Goal: Transaction & Acquisition: Download file/media

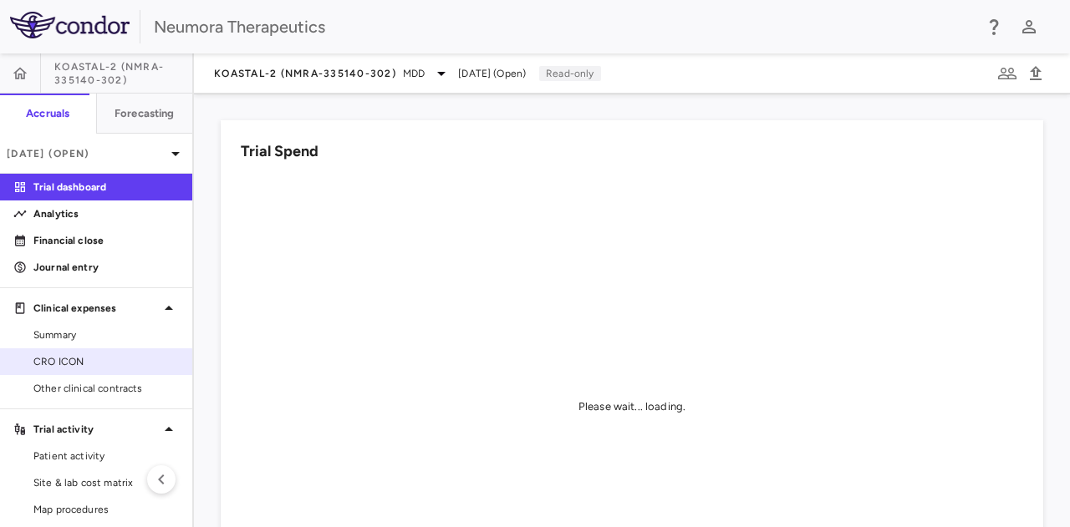
click at [79, 362] on span "CRO ICON" at bounding box center [105, 361] width 145 height 15
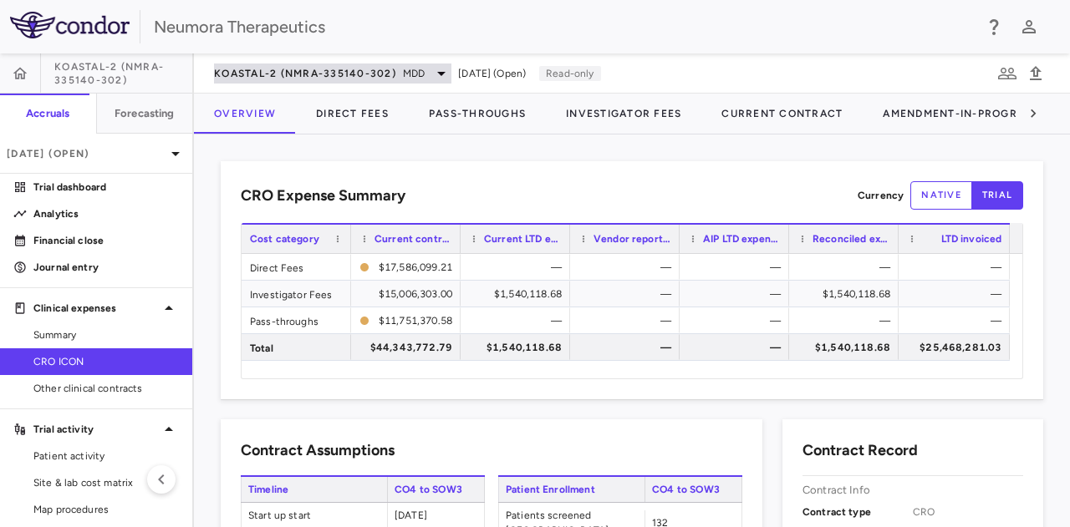
click at [443, 72] on icon at bounding box center [441, 74] width 8 height 4
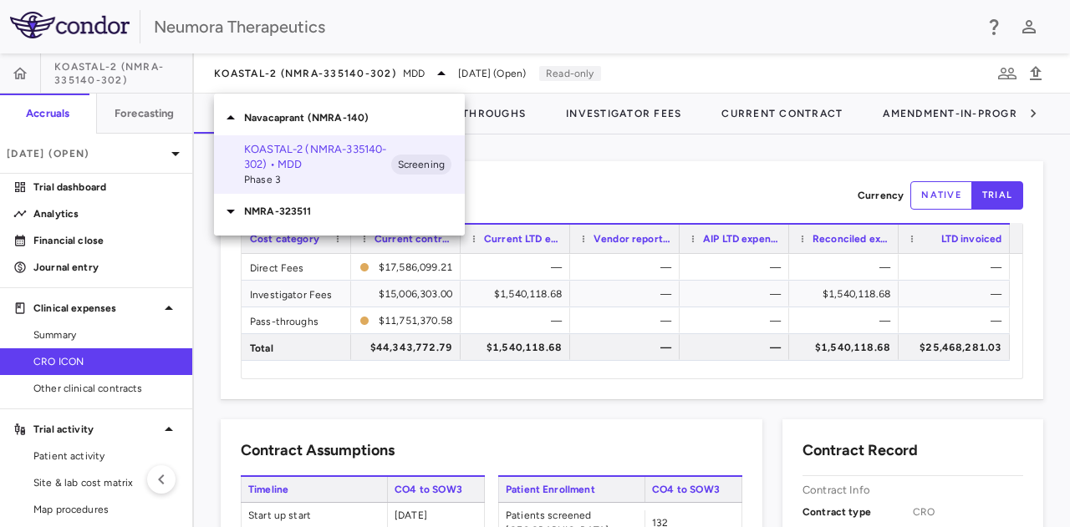
click at [289, 213] on p "NMRA-323511" at bounding box center [354, 211] width 221 height 15
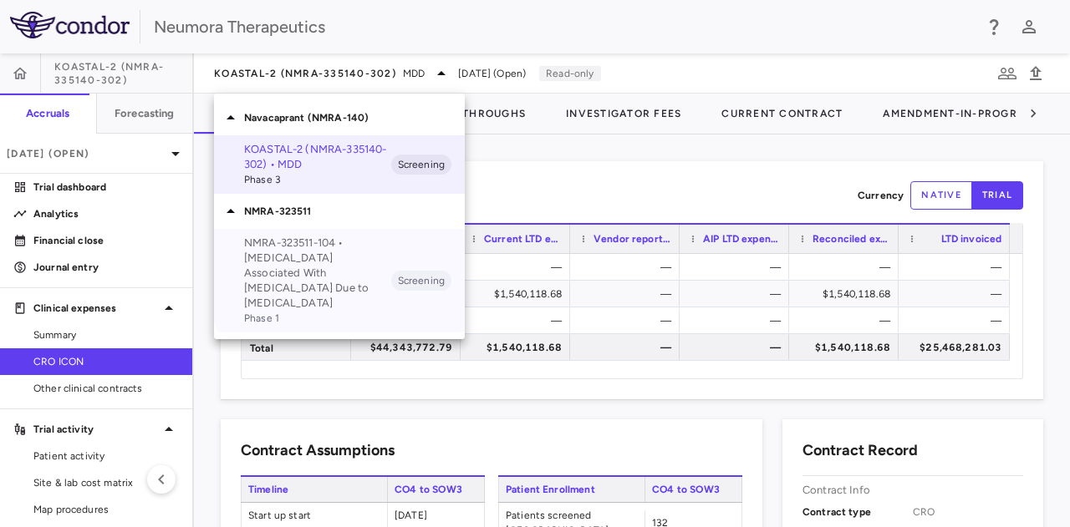
click at [346, 272] on p "NMRA-323511-104 • [MEDICAL_DATA] Associated With [MEDICAL_DATA] Due to [MEDICAL…" at bounding box center [317, 273] width 147 height 75
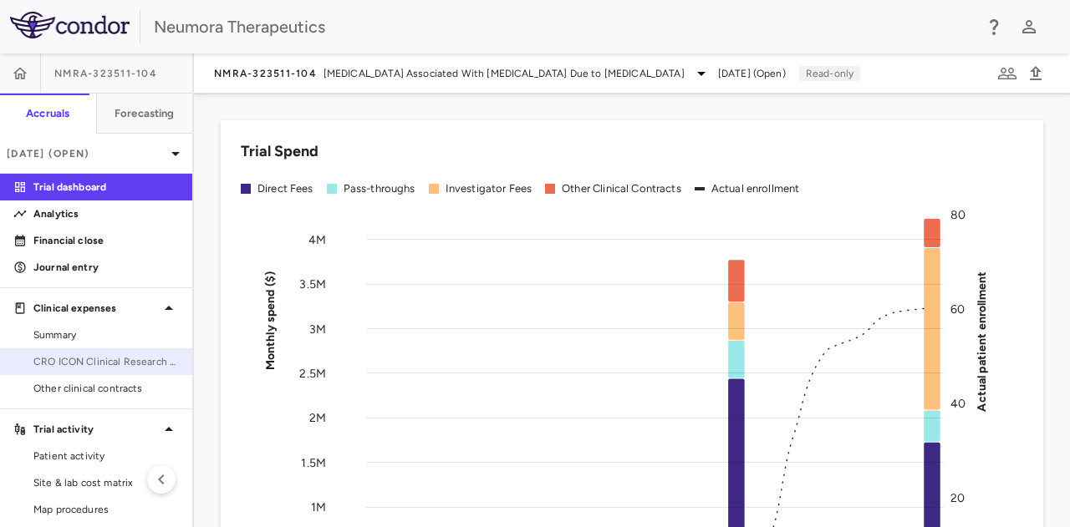
click at [113, 360] on span "CRO ICON Clinical Research Limited" at bounding box center [105, 361] width 145 height 15
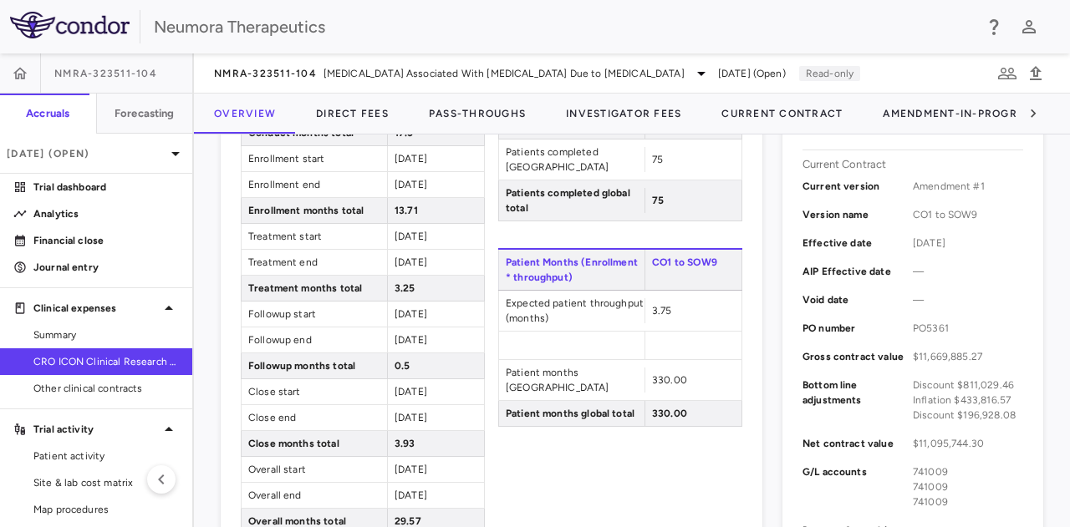
scroll to position [169, 0]
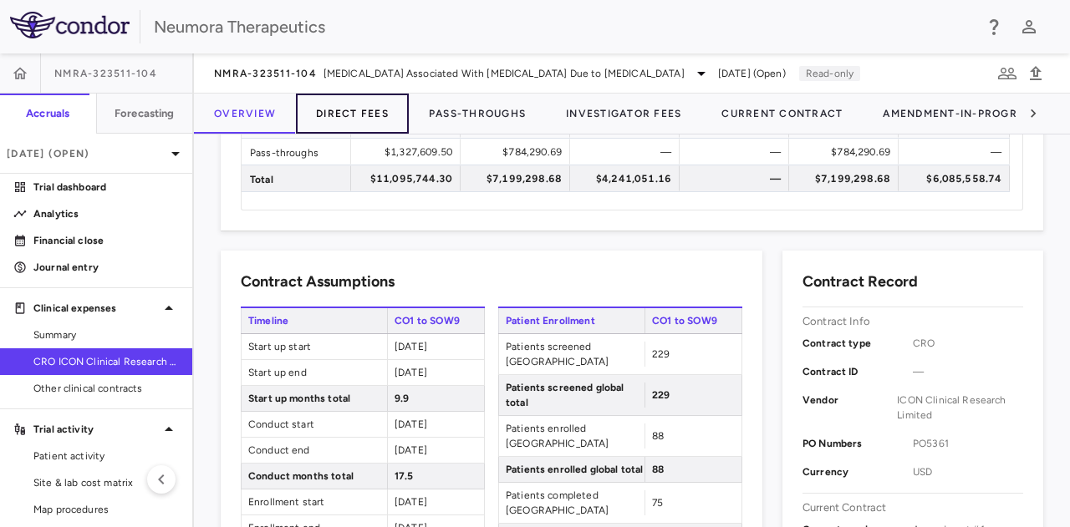
click at [356, 108] on button "Direct Fees" at bounding box center [352, 114] width 113 height 40
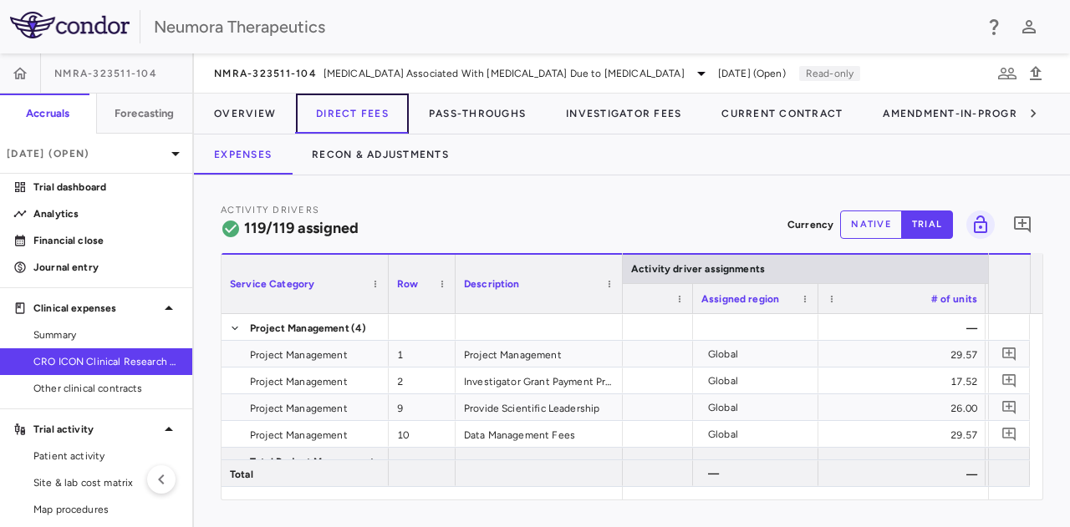
scroll to position [0, 1921]
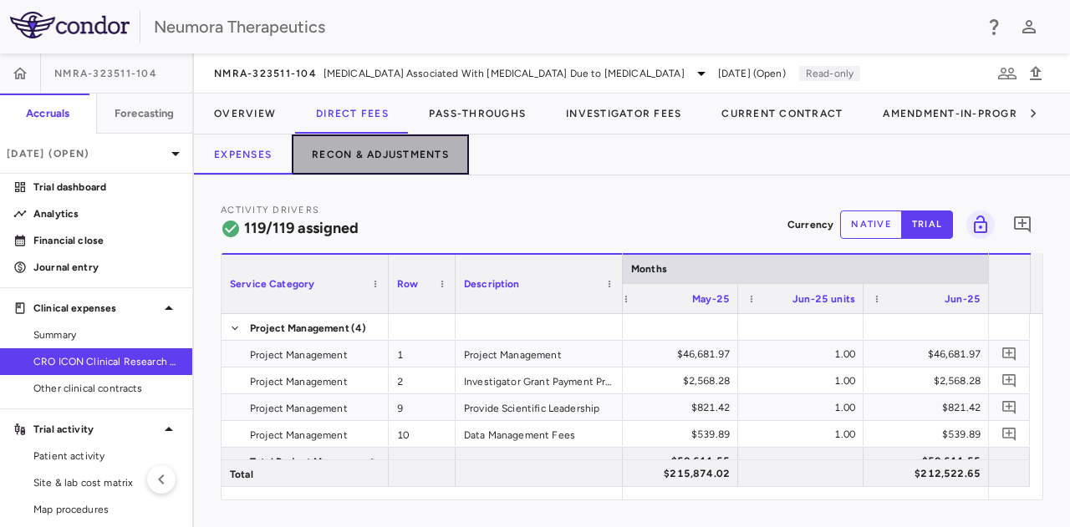
click at [371, 165] on button "Recon & Adjustments" at bounding box center [380, 155] width 177 height 40
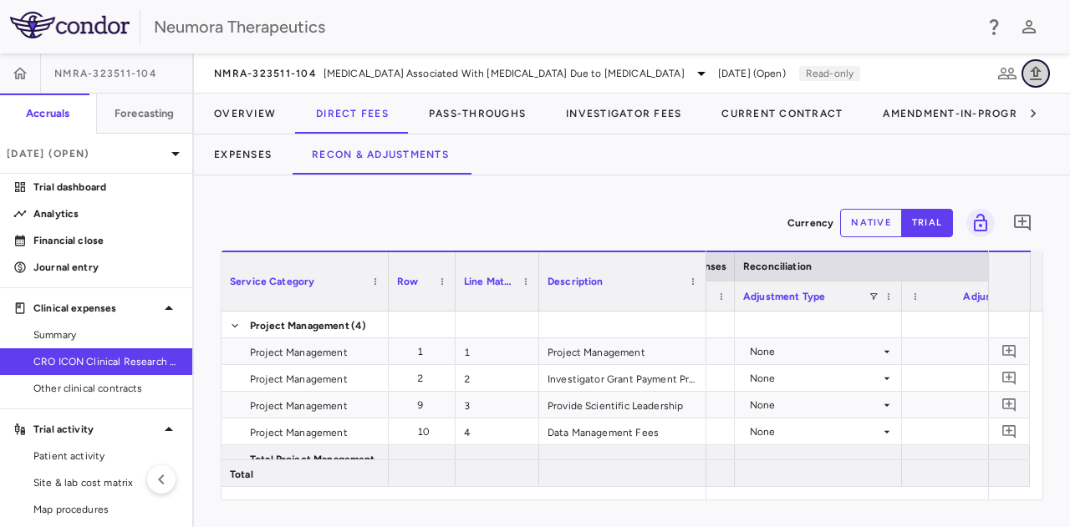
click at [1035, 73] on icon "button" at bounding box center [1035, 74] width 20 height 20
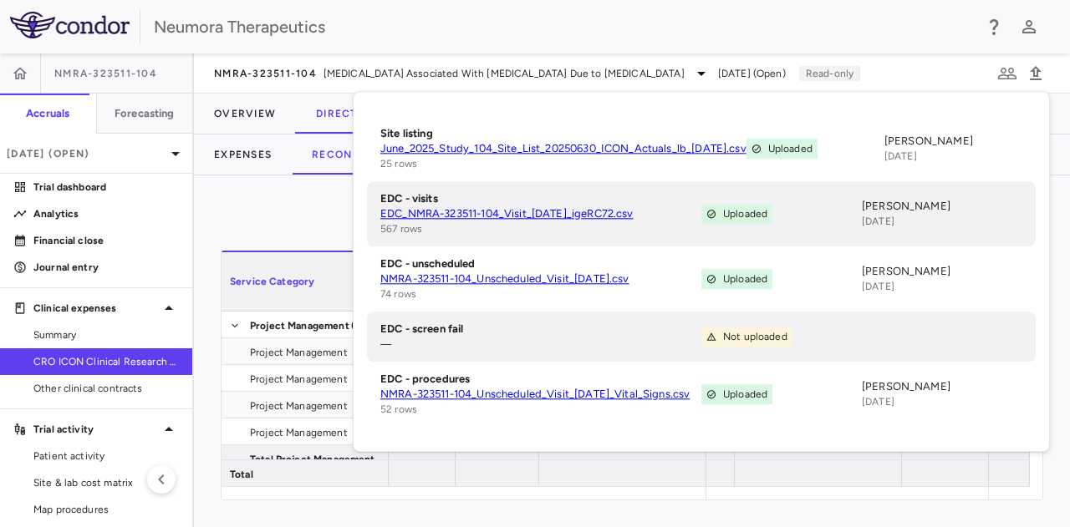
click at [974, 70] on div "NMRA-323511-104 [MEDICAL_DATA] Associated With [MEDICAL_DATA] Due to [MEDICAL_D…" at bounding box center [632, 73] width 876 height 40
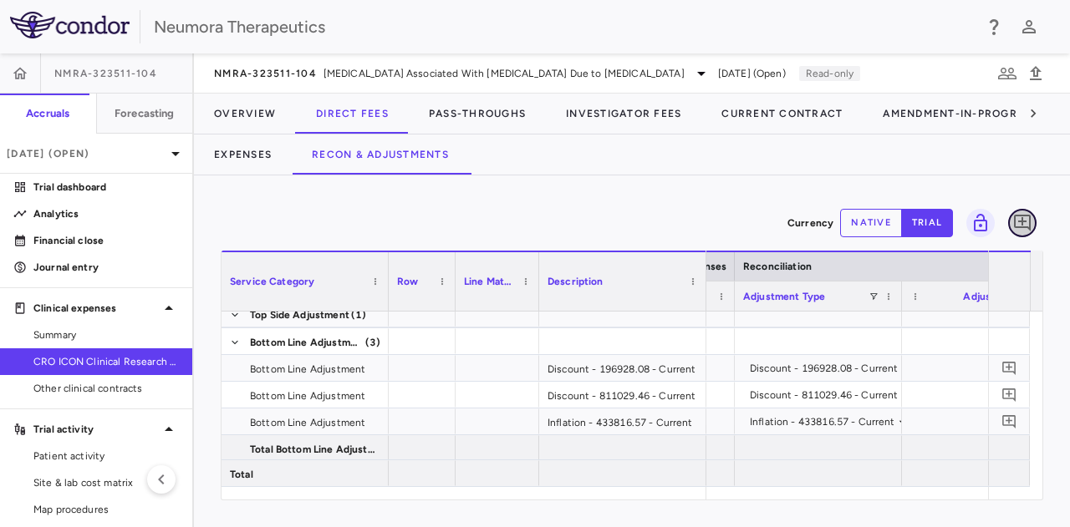
click at [1026, 220] on icon "Add comment" at bounding box center [1022, 223] width 20 height 20
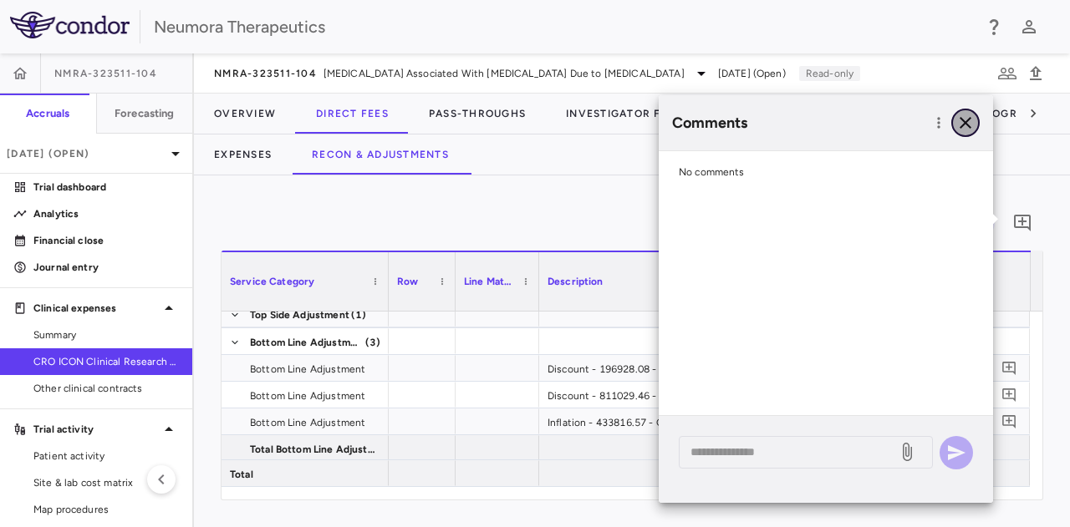
click at [960, 123] on icon "button" at bounding box center [965, 123] width 20 height 20
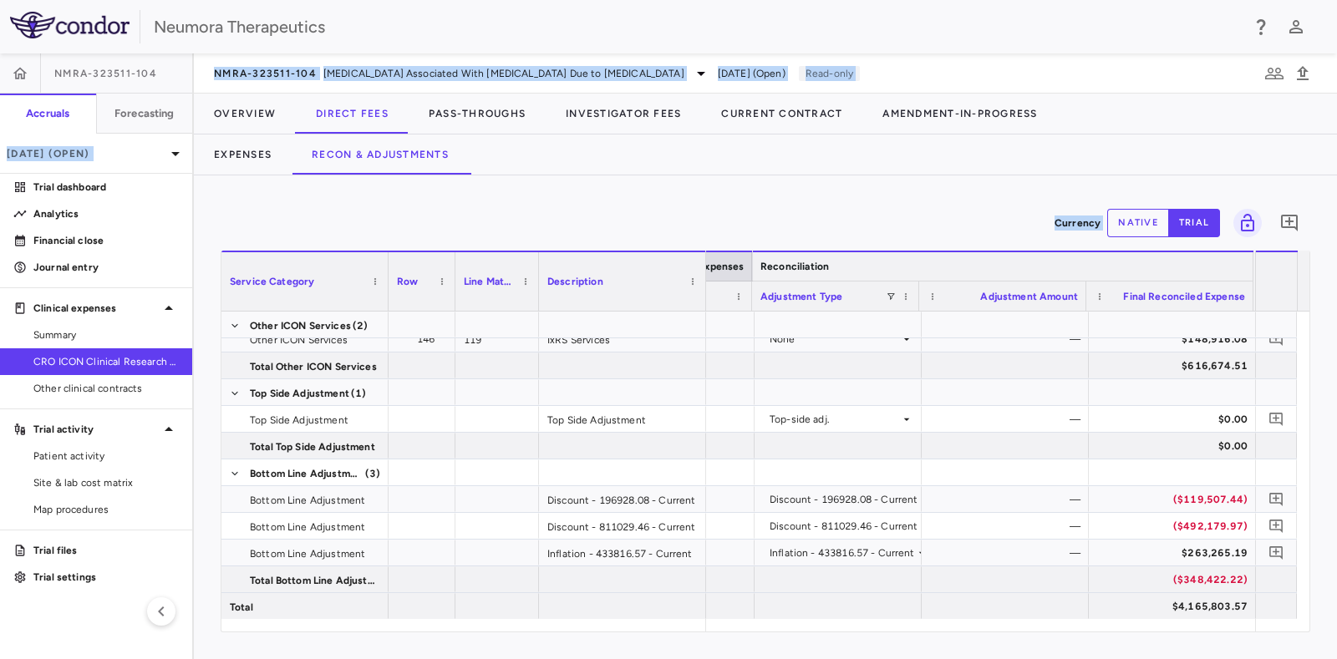
click at [802, 258] on div "Reconciliation" at bounding box center [794, 267] width 69 height 20
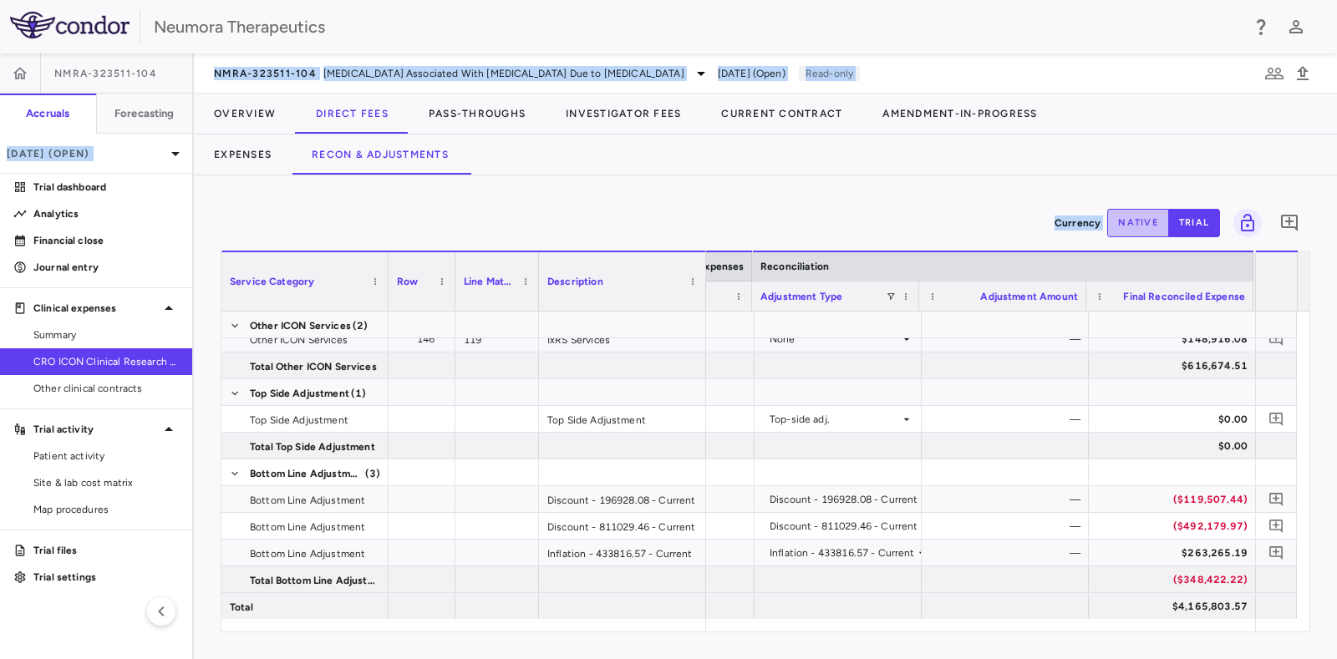
click at [1069, 222] on button "native" at bounding box center [1138, 223] width 62 height 28
click at [230, 276] on span "Service Category" at bounding box center [272, 282] width 84 height 12
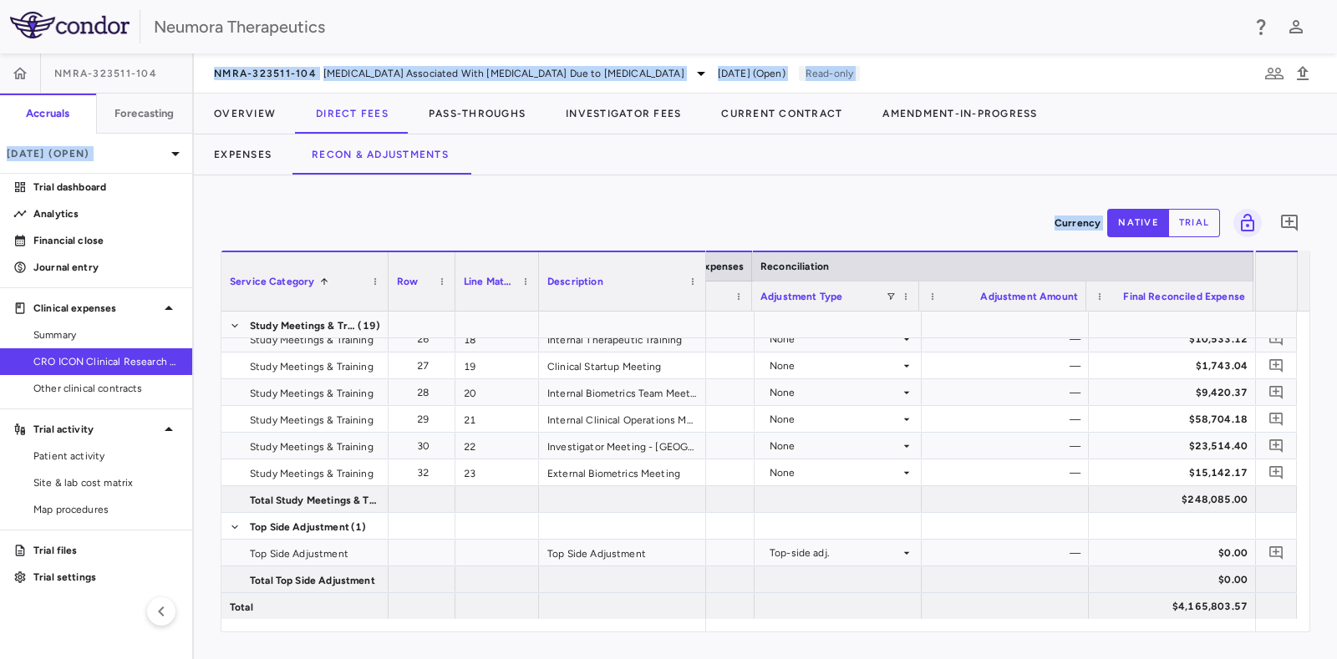
click at [238, 280] on span "Service Category" at bounding box center [272, 282] width 84 height 12
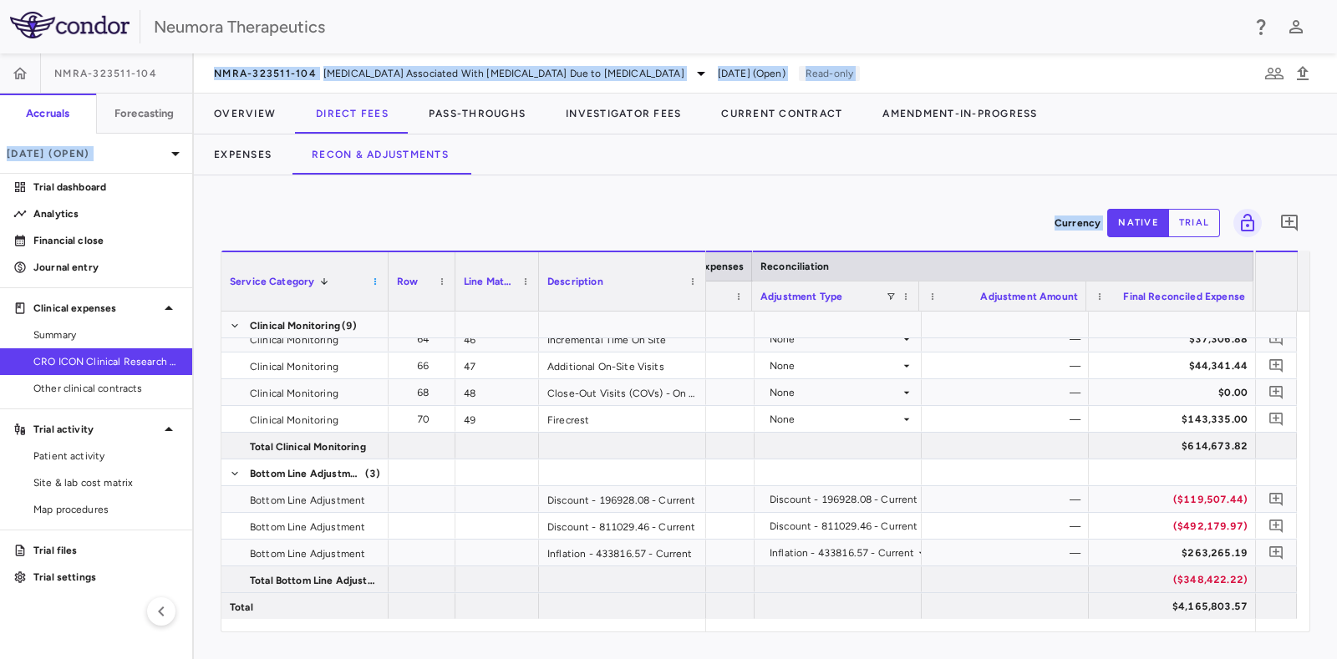
click at [370, 282] on span at bounding box center [375, 282] width 10 height 10
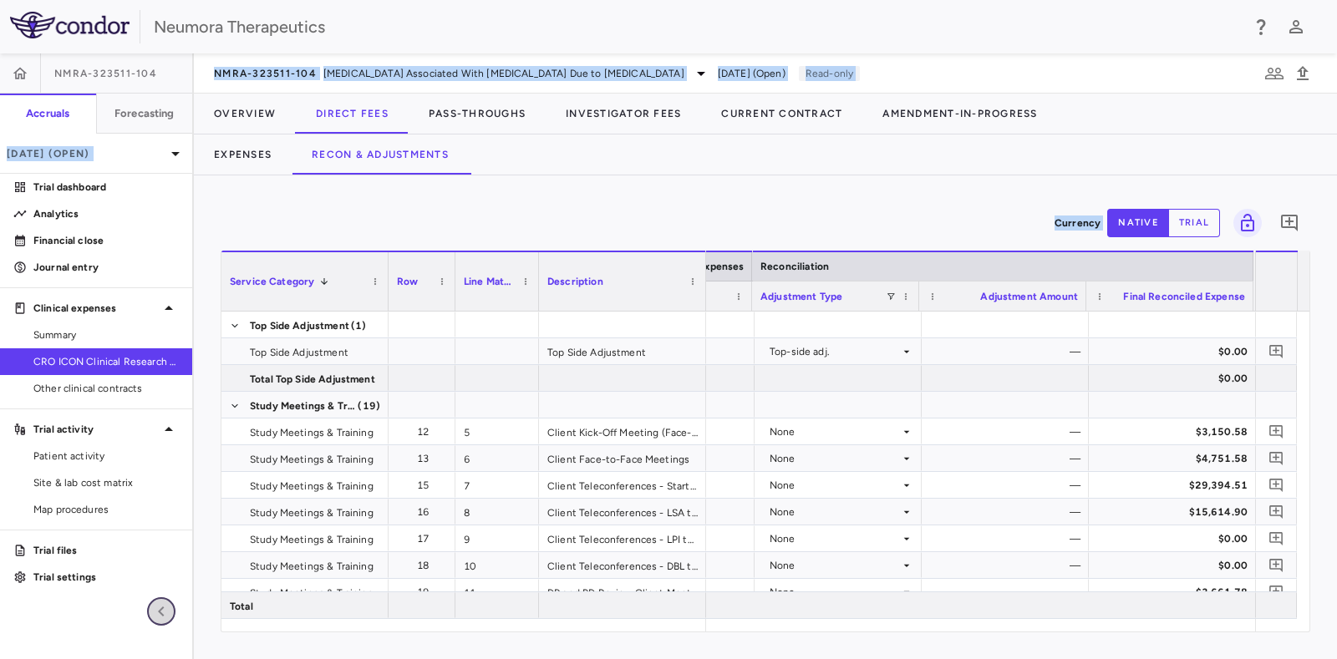
click at [159, 526] on icon "button" at bounding box center [161, 612] width 20 height 20
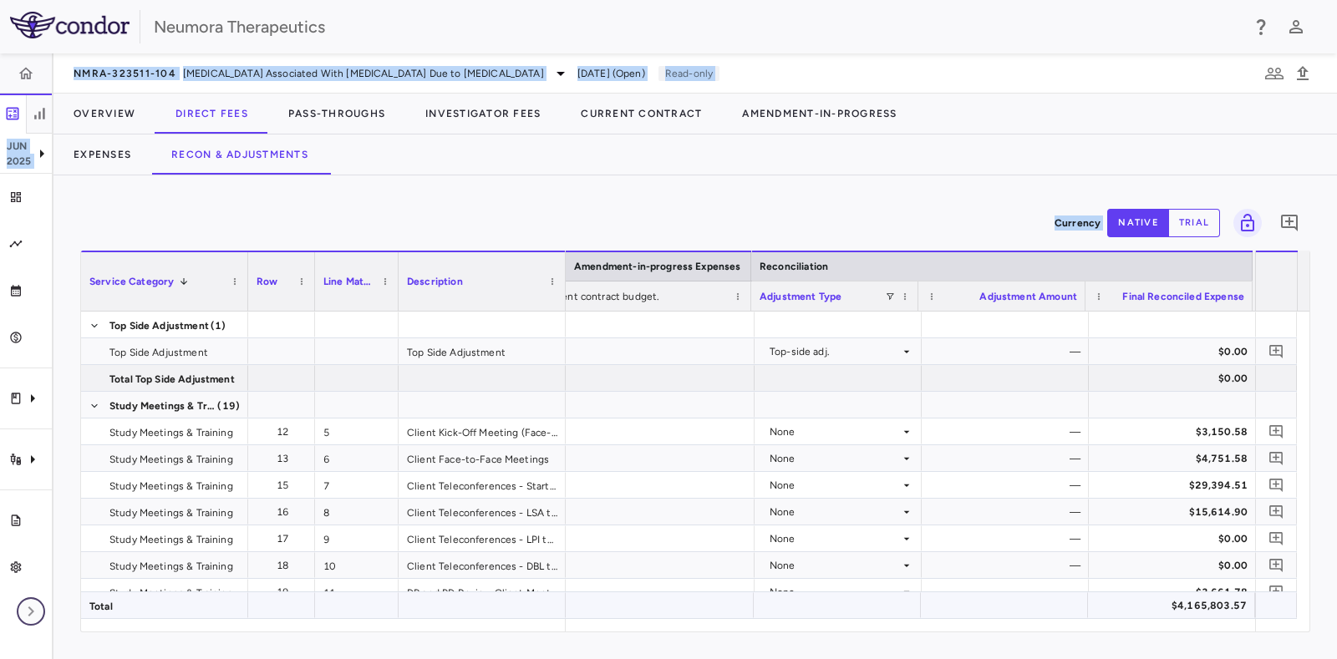
scroll to position [0, 2778]
click at [1069, 76] on div "NMRA-323511-104 [MEDICAL_DATA] Associated With [MEDICAL_DATA] Due to [MEDICAL_D…" at bounding box center [695, 73] width 1284 height 40
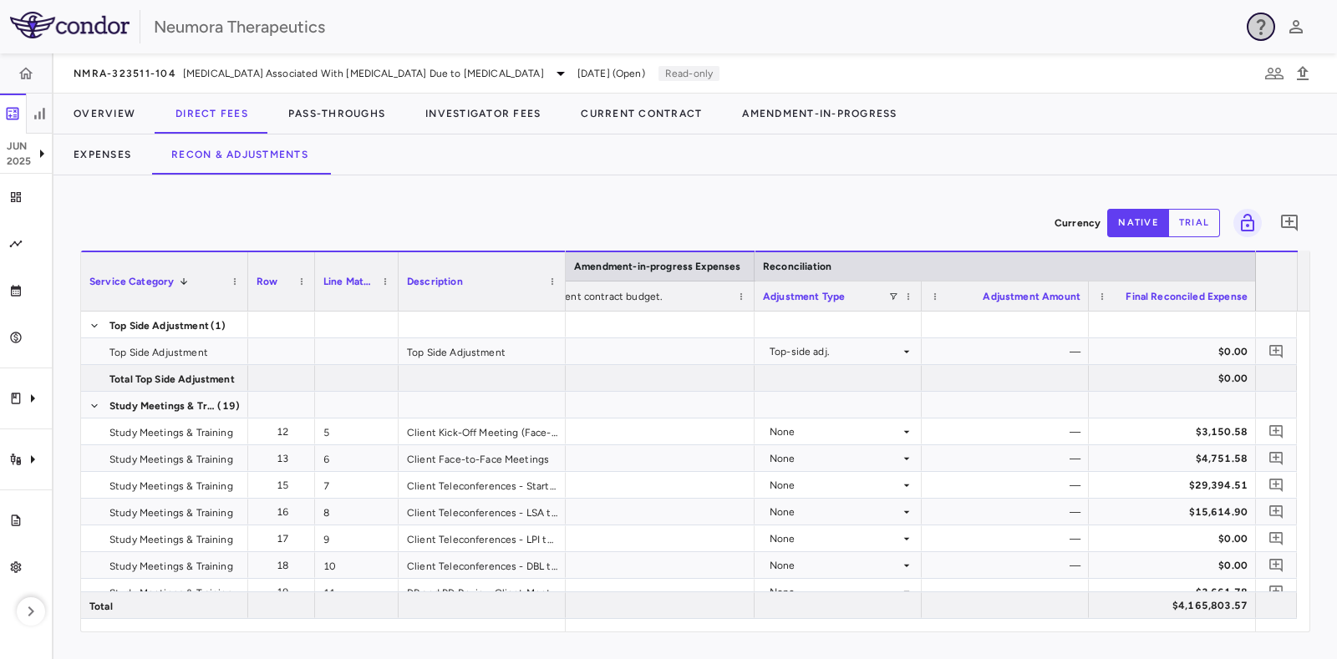
click at [1069, 37] on button "button" at bounding box center [1261, 27] width 28 height 28
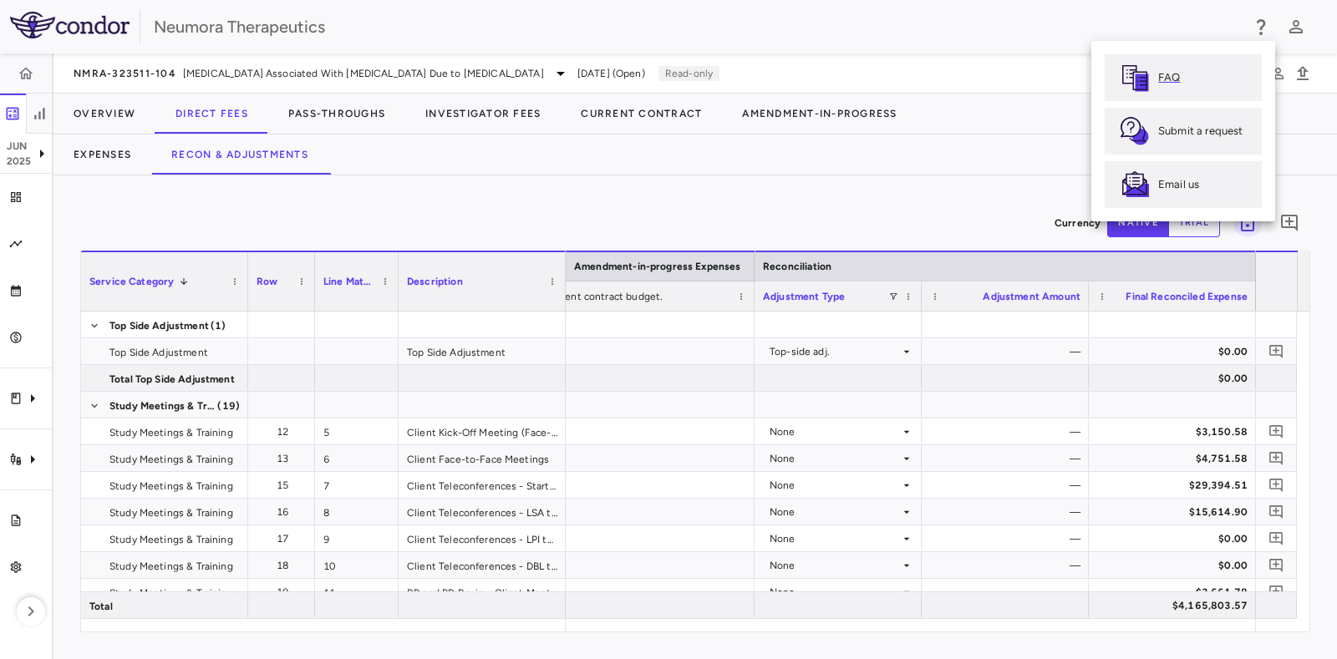
click at [1069, 73] on p "FAQ" at bounding box center [1169, 77] width 22 height 15
click at [861, 168] on div at bounding box center [668, 329] width 1337 height 659
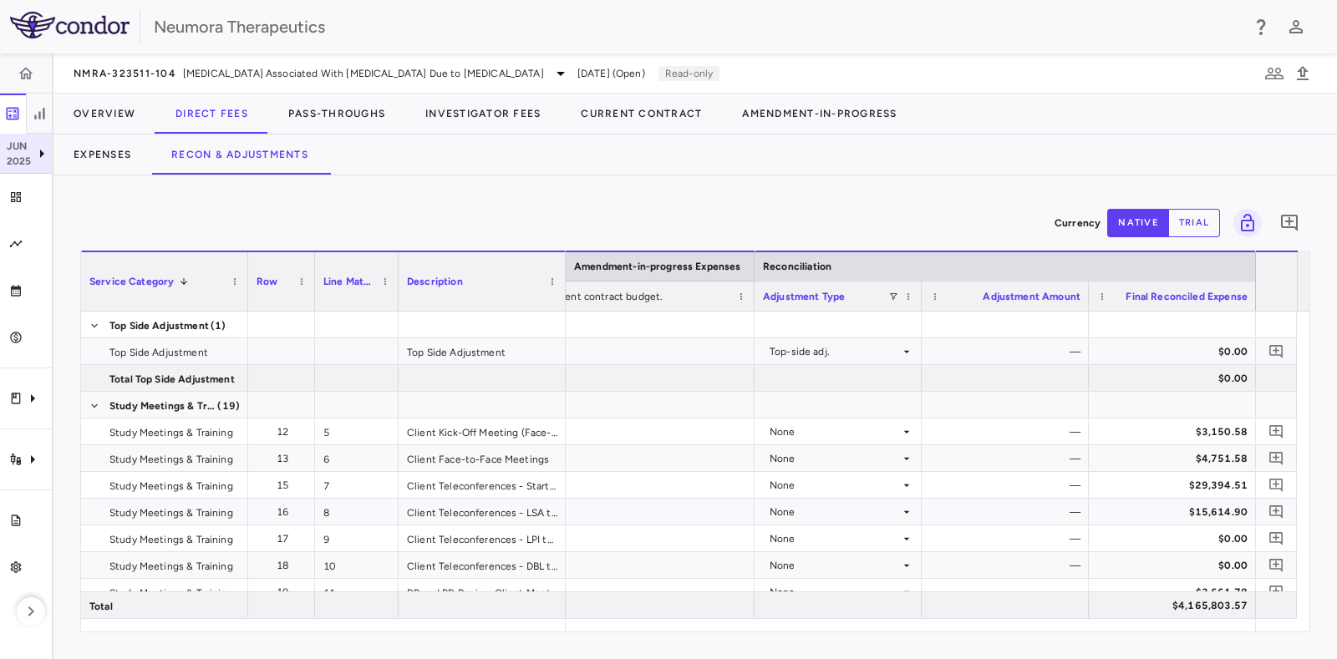
click at [43, 155] on icon at bounding box center [42, 154] width 20 height 20
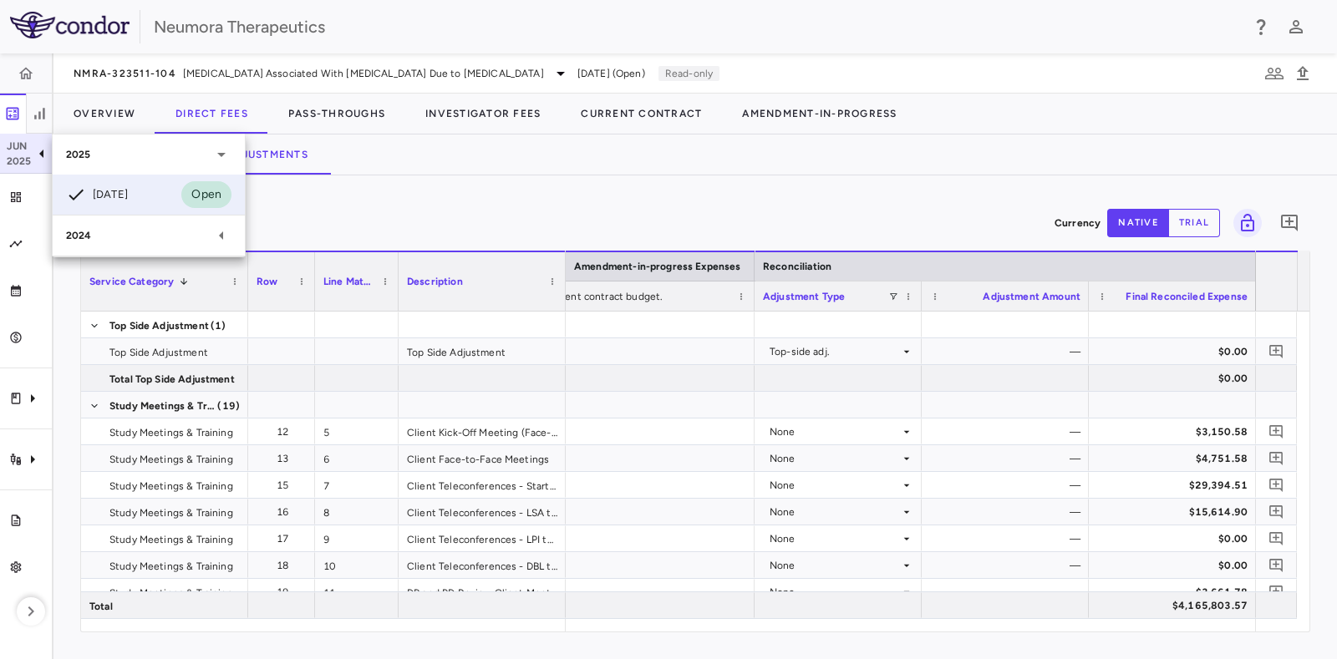
click at [43, 155] on div at bounding box center [668, 329] width 1337 height 659
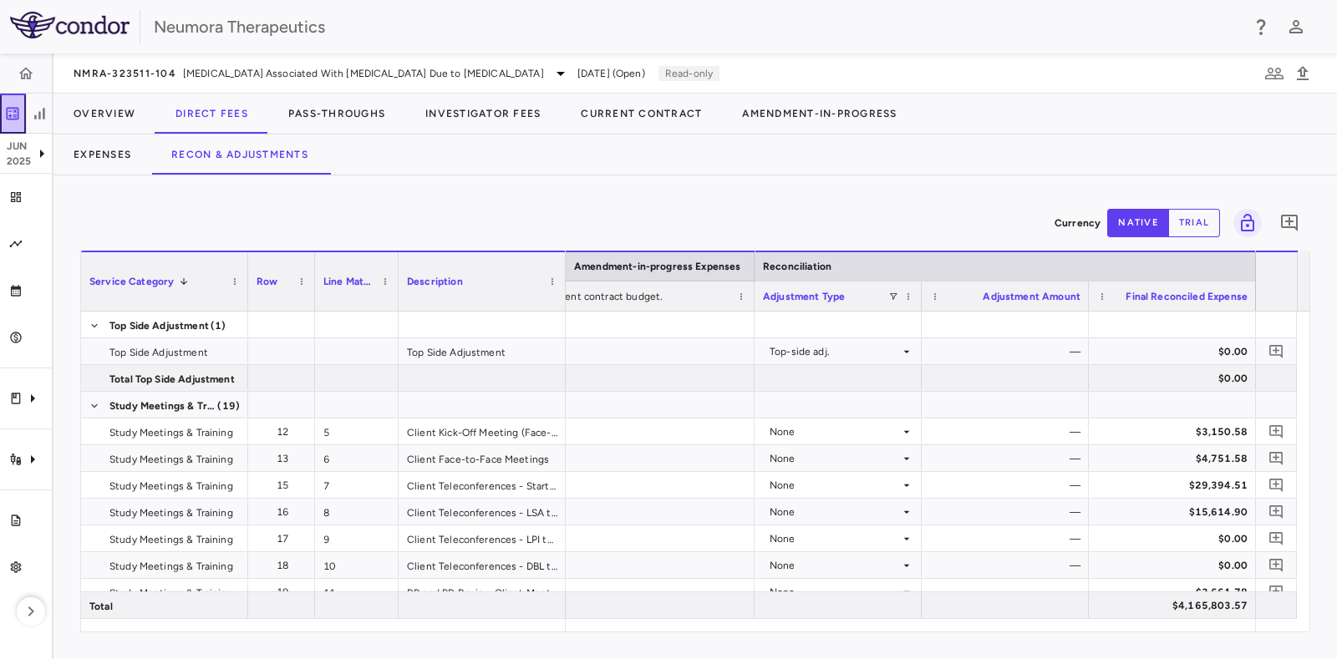
click at [8, 109] on icon "button" at bounding box center [12, 113] width 17 height 17
click at [1069, 219] on icon "Add comment" at bounding box center [1289, 223] width 20 height 20
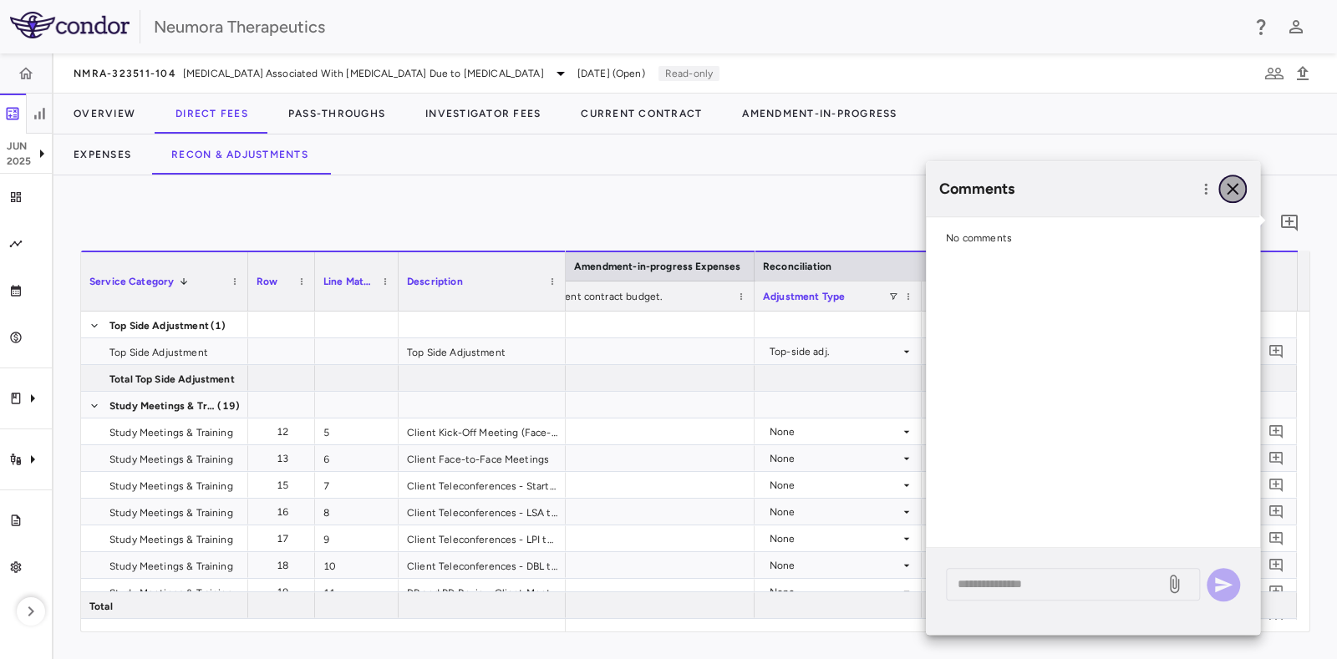
click at [1069, 186] on icon "button" at bounding box center [1233, 189] width 12 height 12
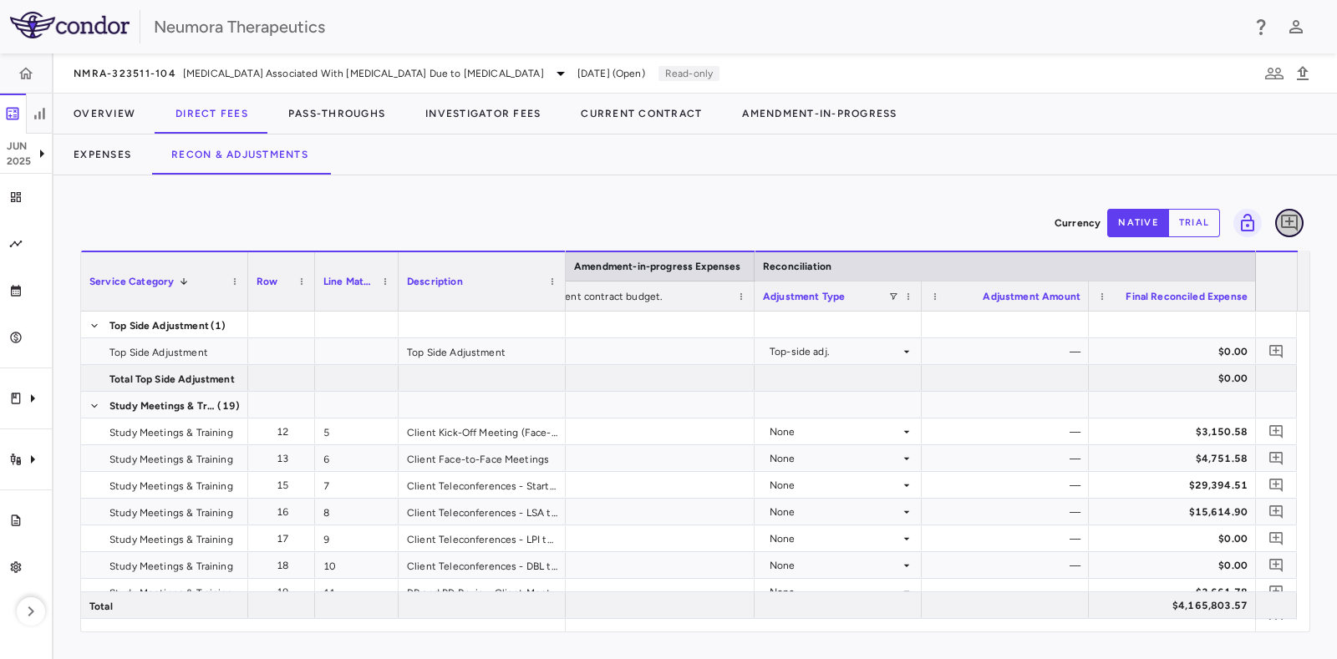
click at [1069, 219] on icon "Add comment" at bounding box center [1289, 223] width 20 height 20
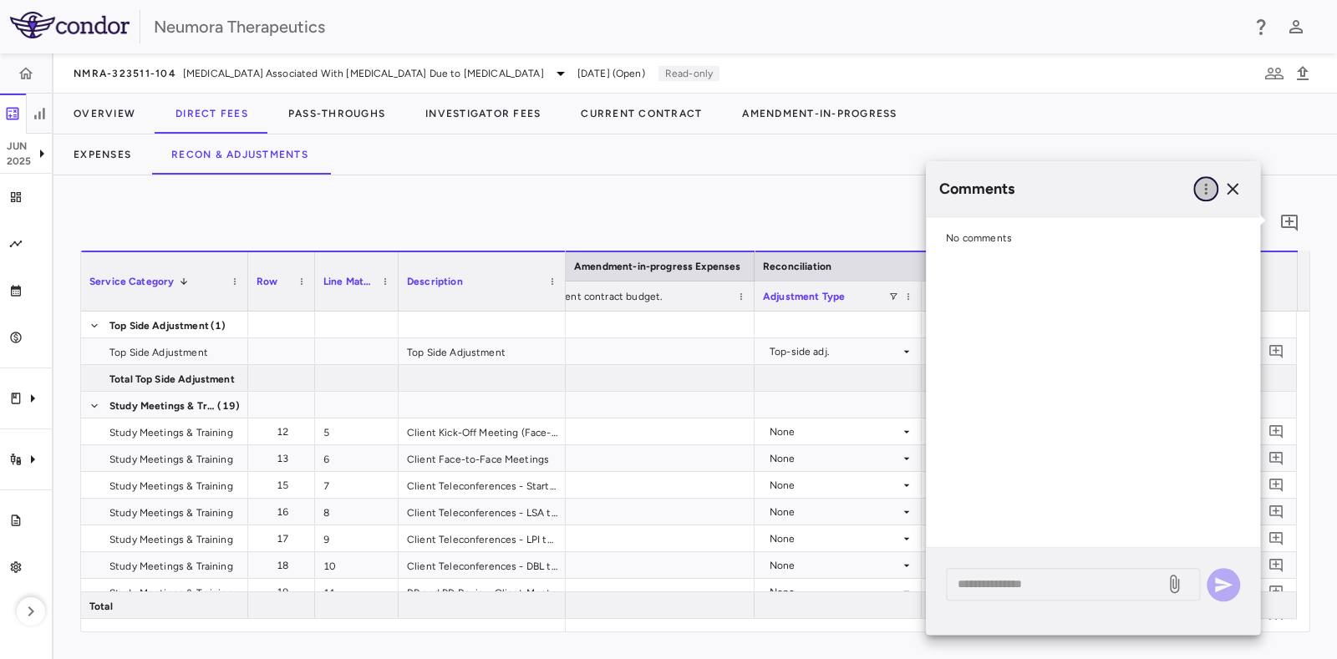
click at [1069, 194] on icon "button" at bounding box center [1206, 189] width 17 height 17
click at [1069, 186] on div at bounding box center [668, 329] width 1337 height 659
click at [1069, 186] on icon "button" at bounding box center [1233, 189] width 12 height 12
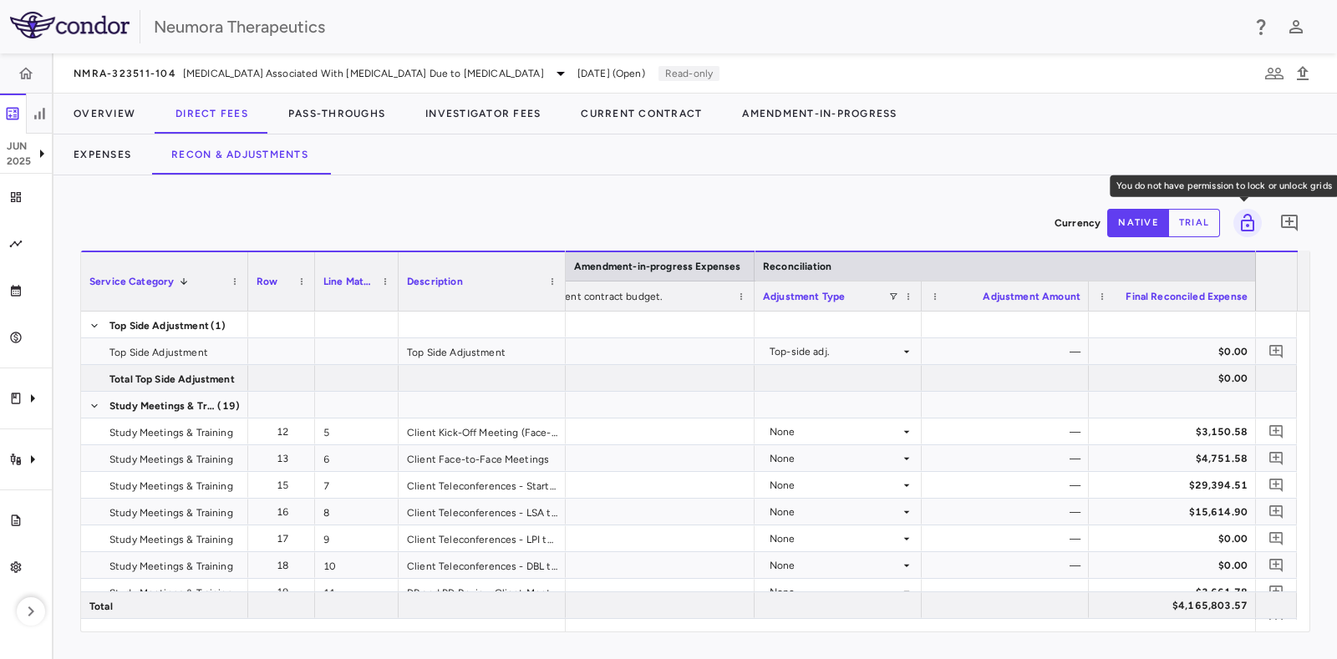
click at [1069, 222] on span "You do not have permission to lock or unlock grids" at bounding box center [1244, 223] width 35 height 28
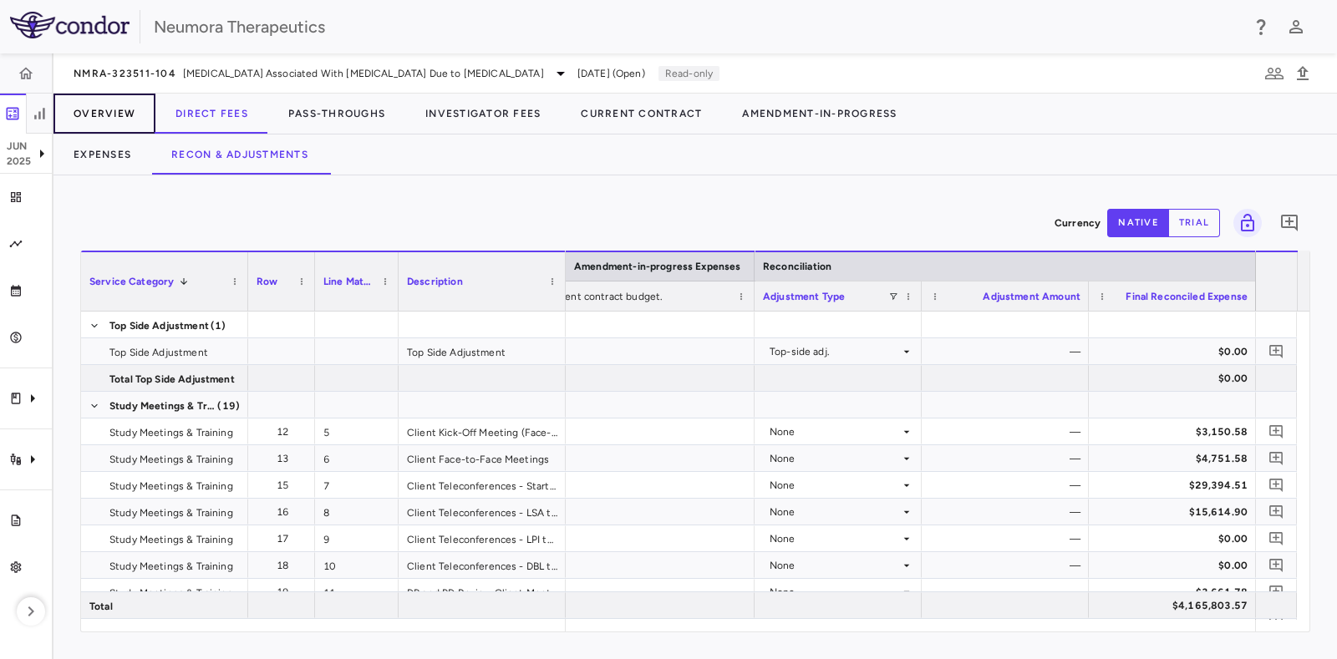
click at [100, 108] on button "Overview" at bounding box center [104, 114] width 102 height 40
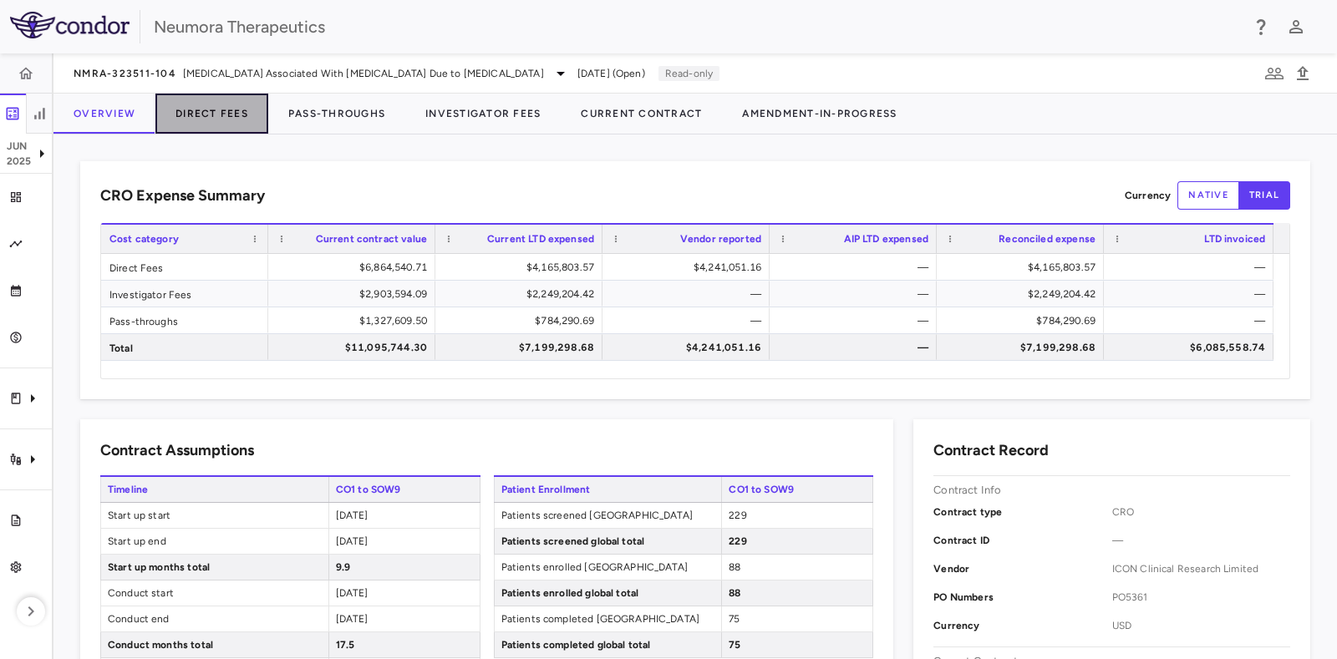
click at [208, 115] on button "Direct Fees" at bounding box center [211, 114] width 113 height 40
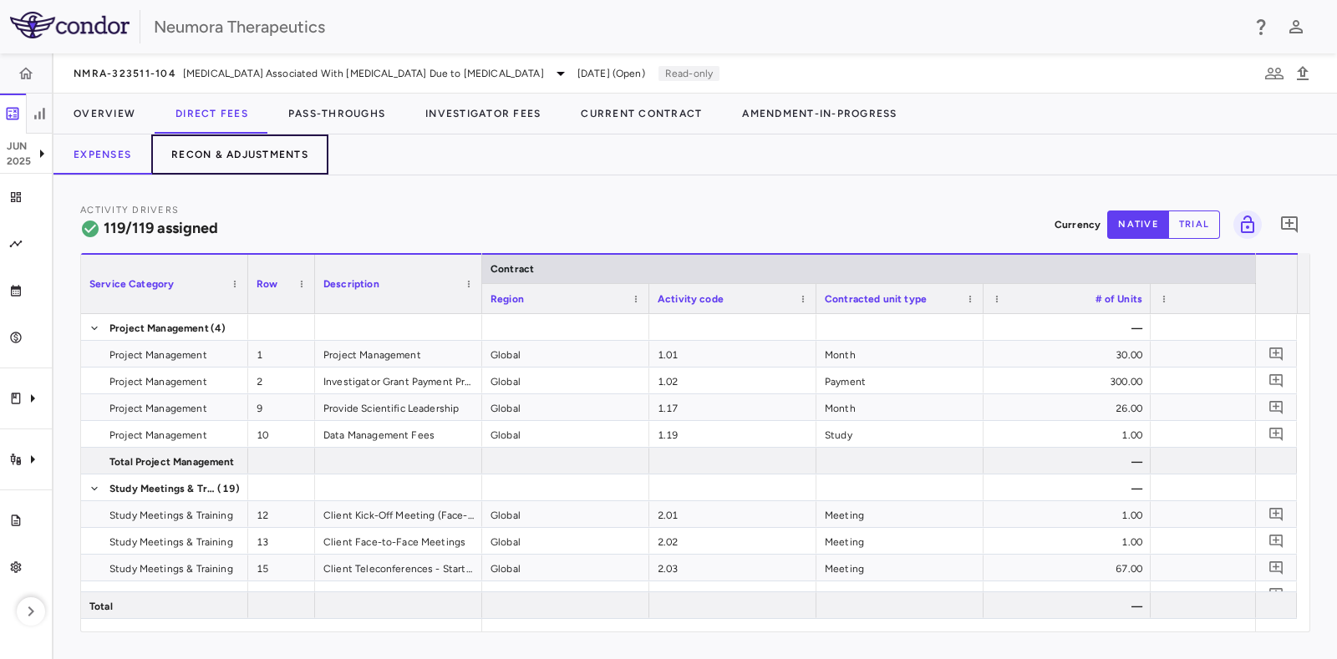
click at [235, 156] on button "Recon & Adjustments" at bounding box center [239, 155] width 177 height 40
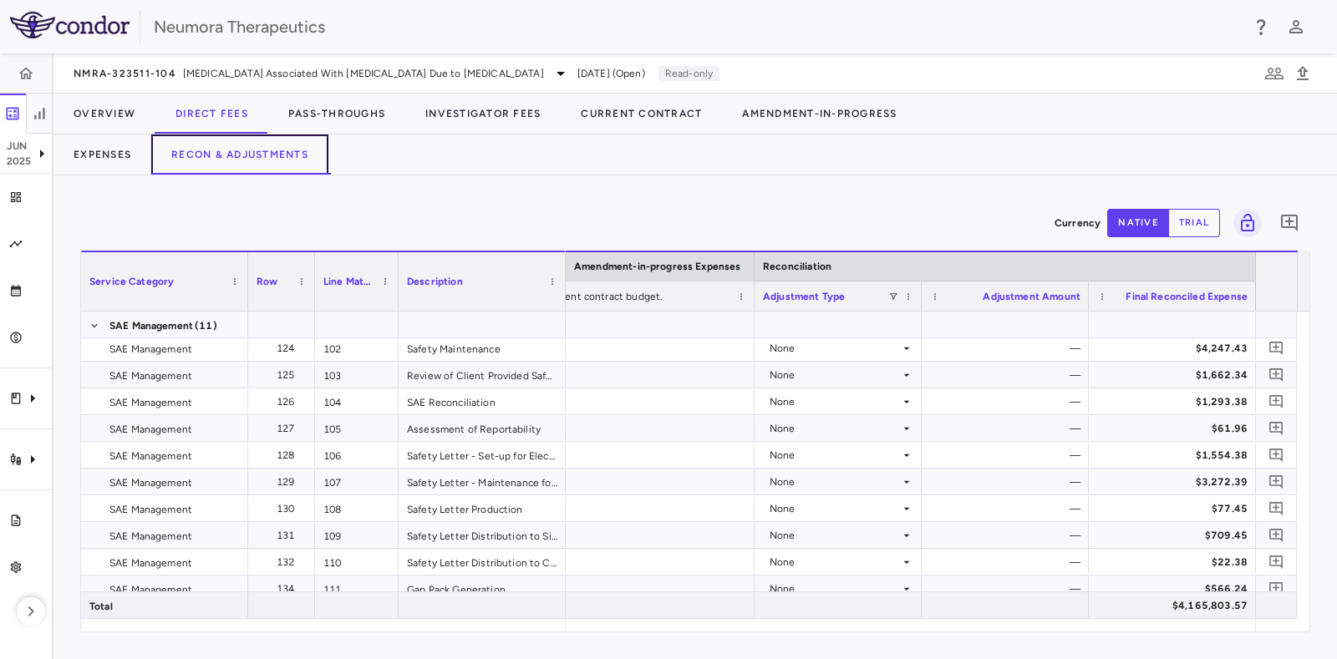
scroll to position [3863, 0]
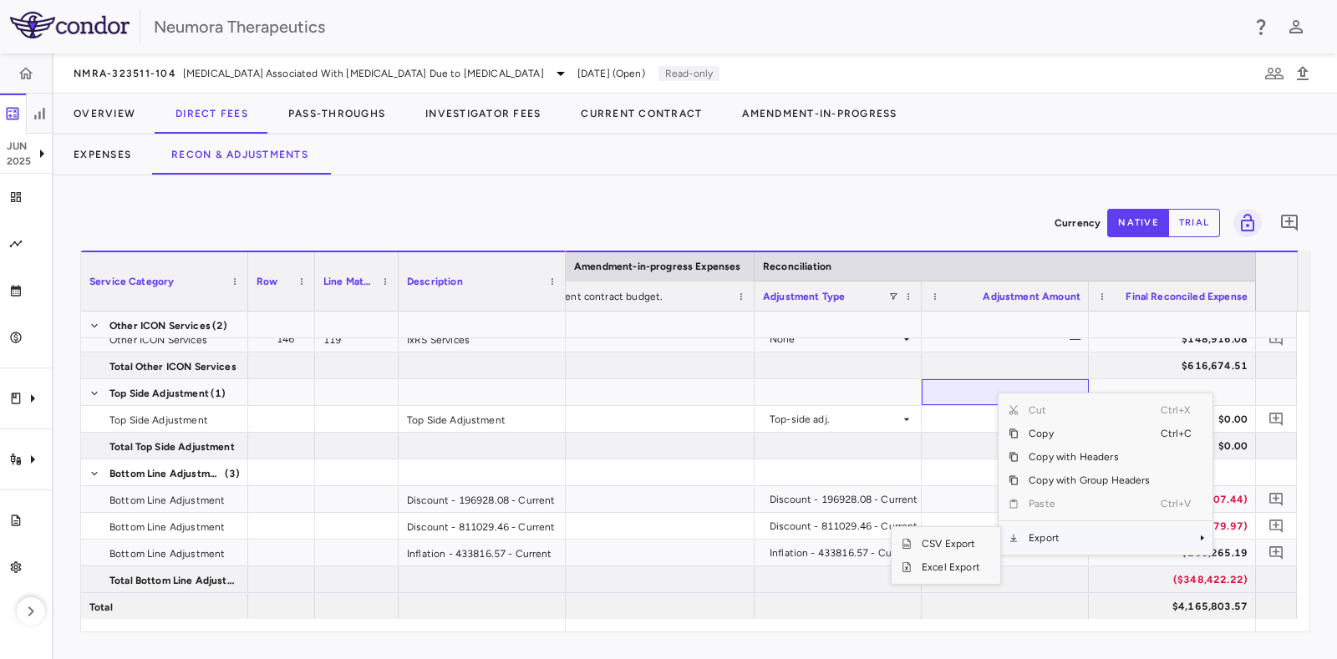
click at [1038, 526] on span "Export" at bounding box center [1089, 537] width 141 height 23
click at [940, 526] on span "Excel Export" at bounding box center [951, 567] width 79 height 23
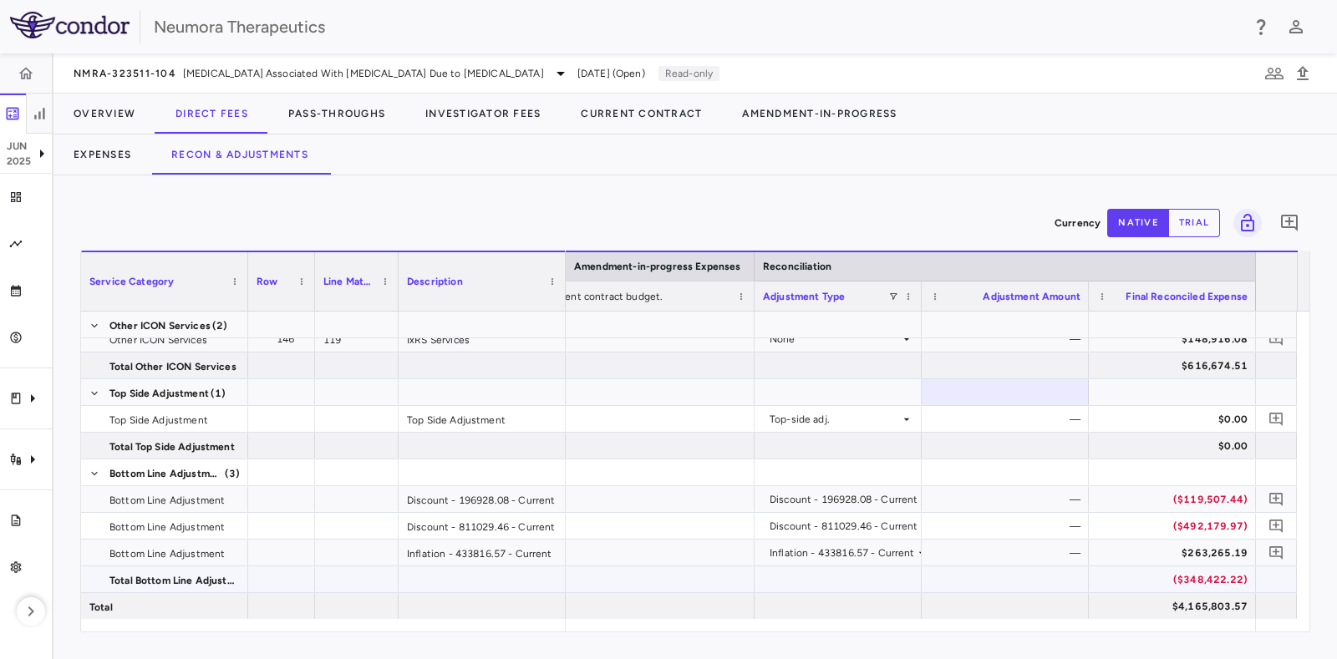
click at [940, 526] on div at bounding box center [1005, 580] width 167 height 26
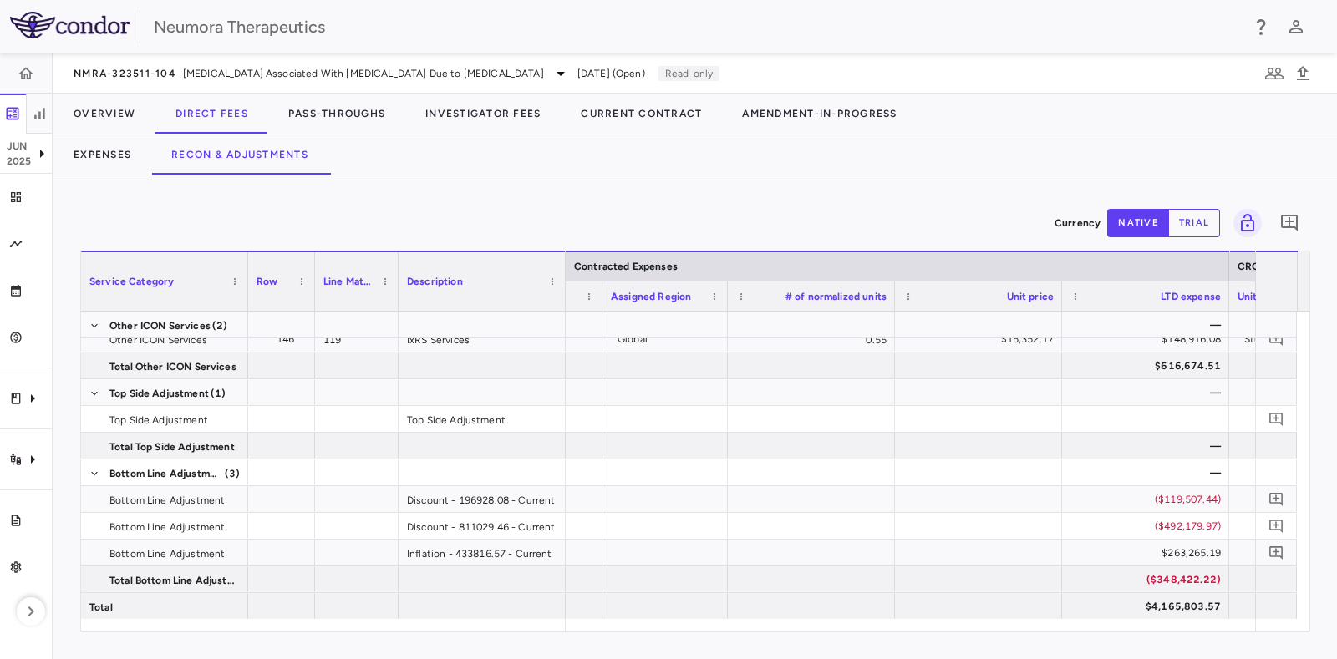
scroll to position [0, 363]
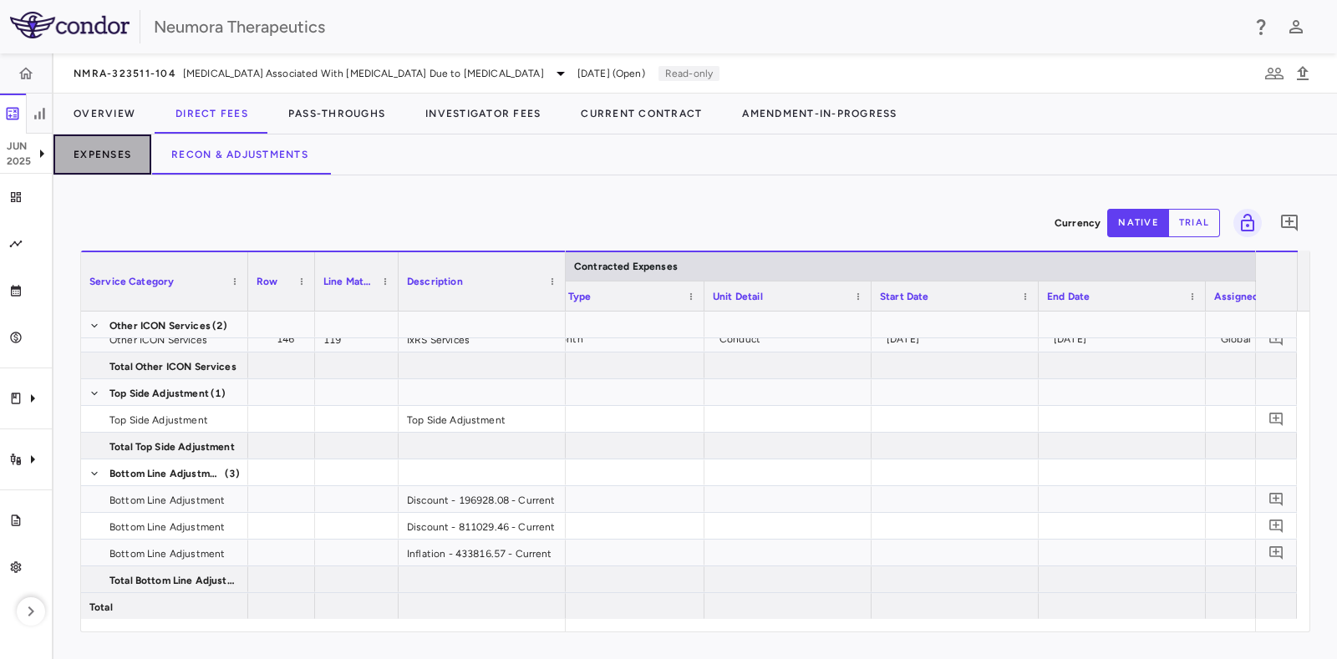
click at [94, 155] on button "Expenses" at bounding box center [102, 155] width 98 height 40
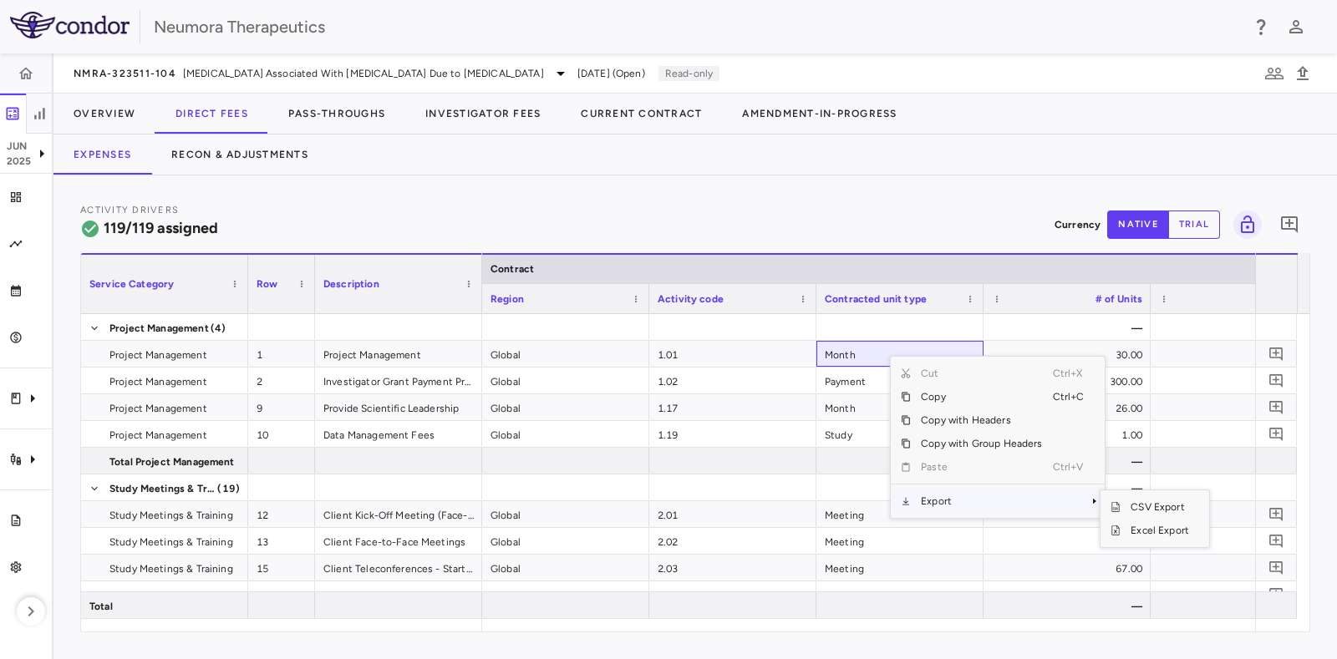
click at [930, 494] on span "Export" at bounding box center [981, 501] width 141 height 23
click at [1069, 526] on span "Excel Export" at bounding box center [1160, 530] width 79 height 23
